Goal: Information Seeking & Learning: Learn about a topic

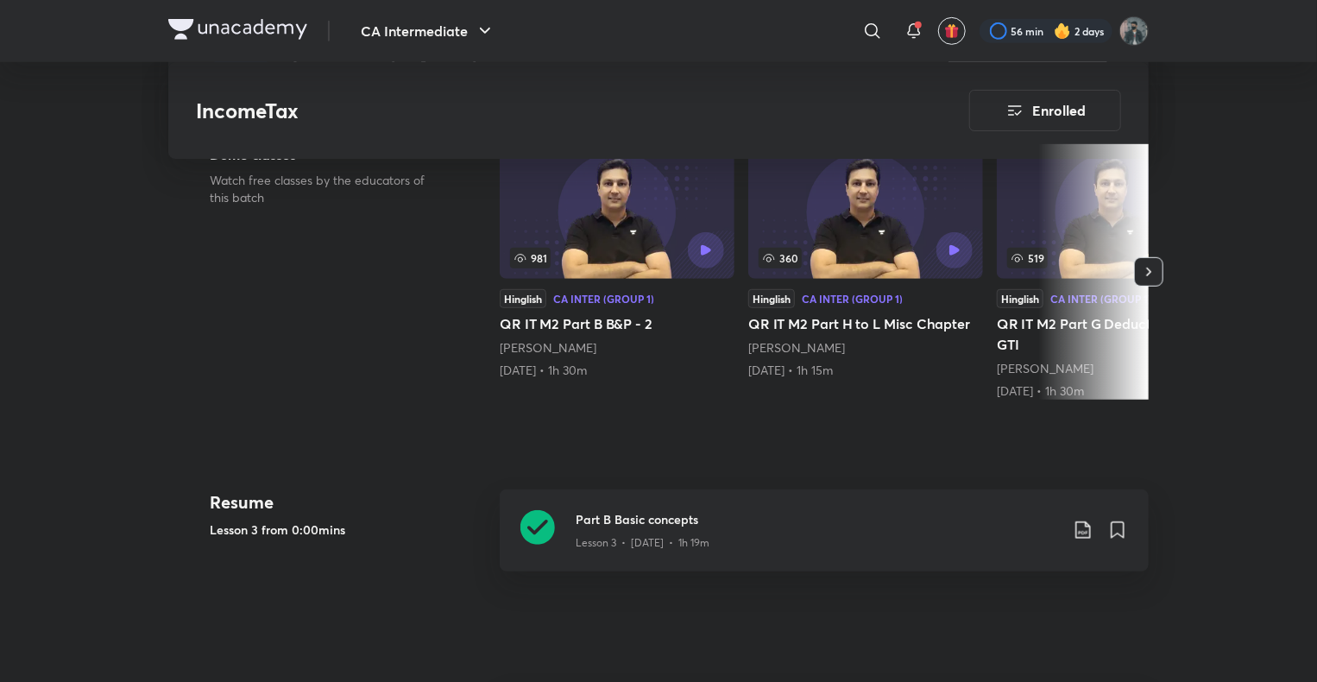
scroll to position [432, 0]
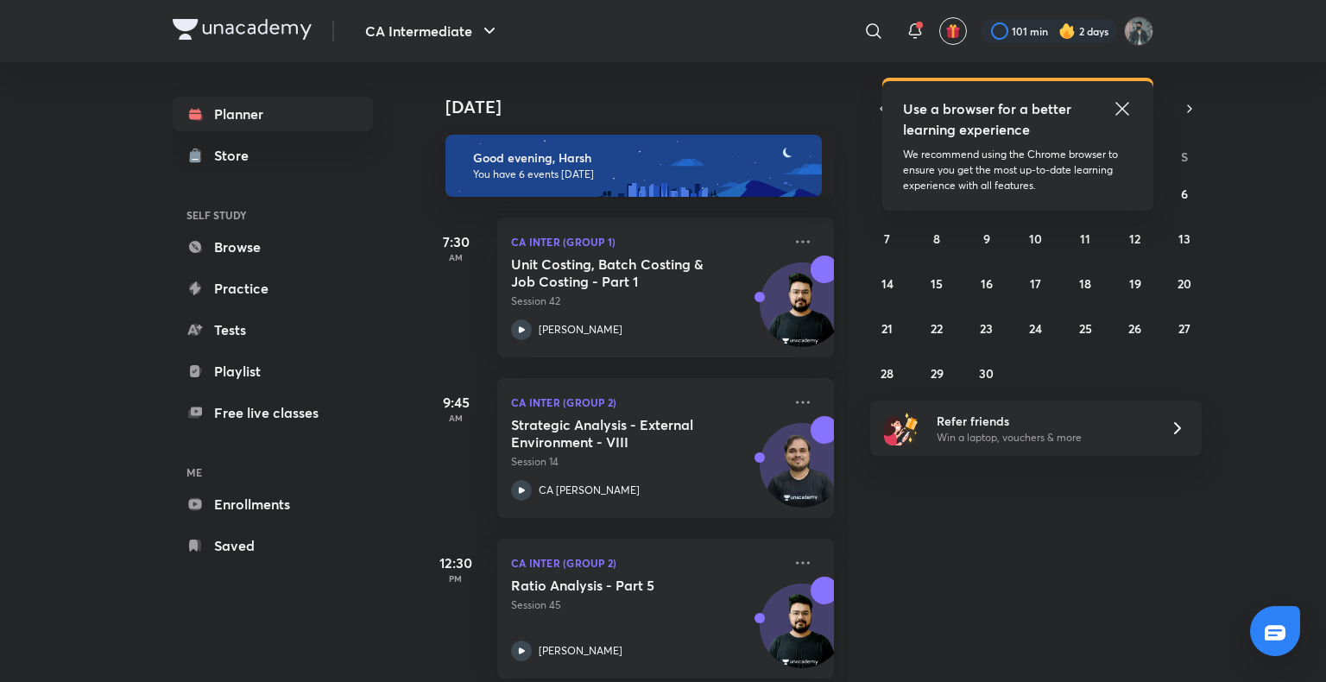
click at [1123, 105] on icon at bounding box center [1122, 108] width 21 height 21
